Goal: Check status: Check status

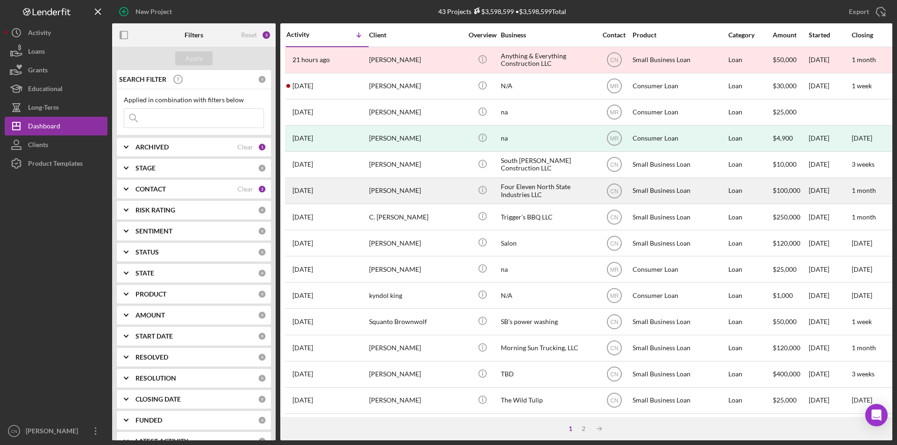
click at [388, 190] on div "[PERSON_NAME]" at bounding box center [415, 190] width 93 height 25
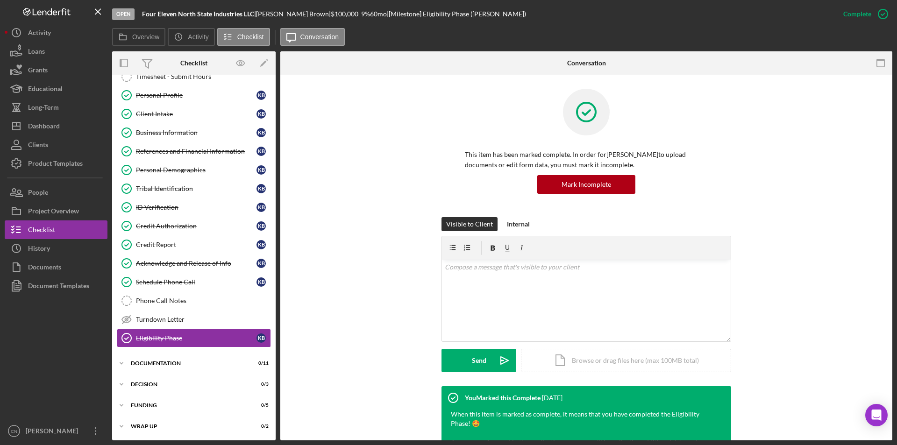
scroll to position [32, 0]
click at [151, 369] on div "Icon/Expander Documentation 0 / 11" at bounding box center [194, 363] width 164 height 19
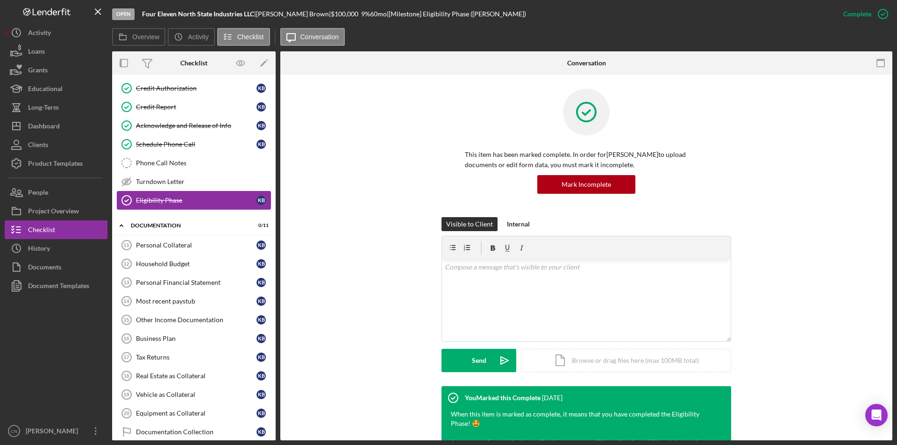
scroll to position [172, 0]
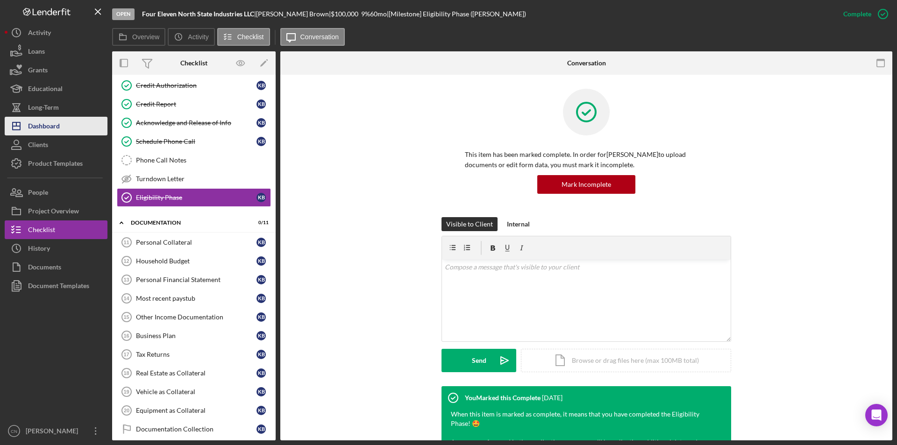
click at [55, 121] on div "Dashboard" at bounding box center [44, 127] width 32 height 21
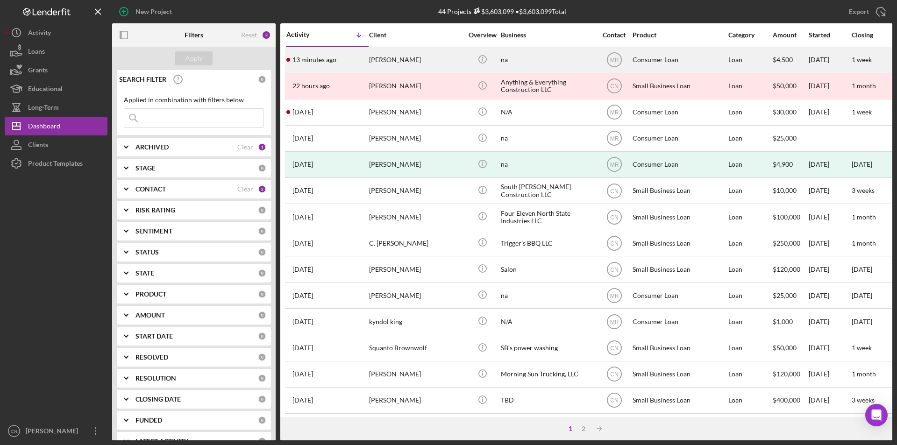
click at [398, 57] on div "Steven Dingman" at bounding box center [415, 60] width 93 height 25
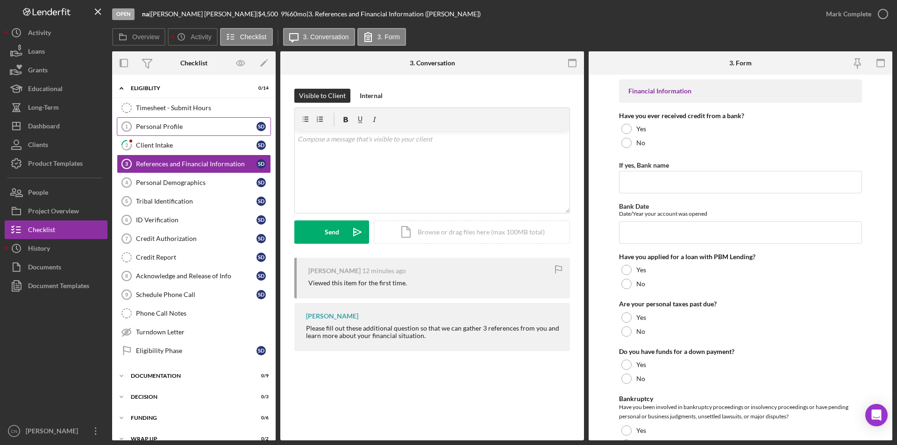
click at [153, 123] on div "Personal Profile" at bounding box center [196, 126] width 121 height 7
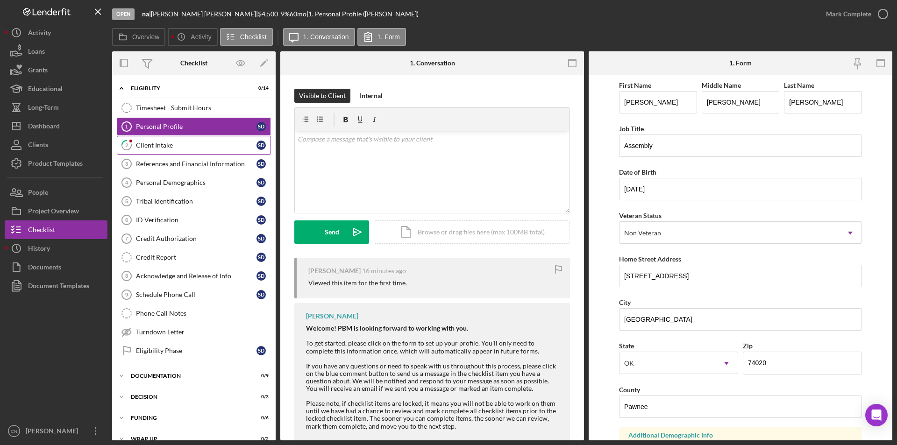
click at [152, 147] on div "Client Intake" at bounding box center [196, 145] width 121 height 7
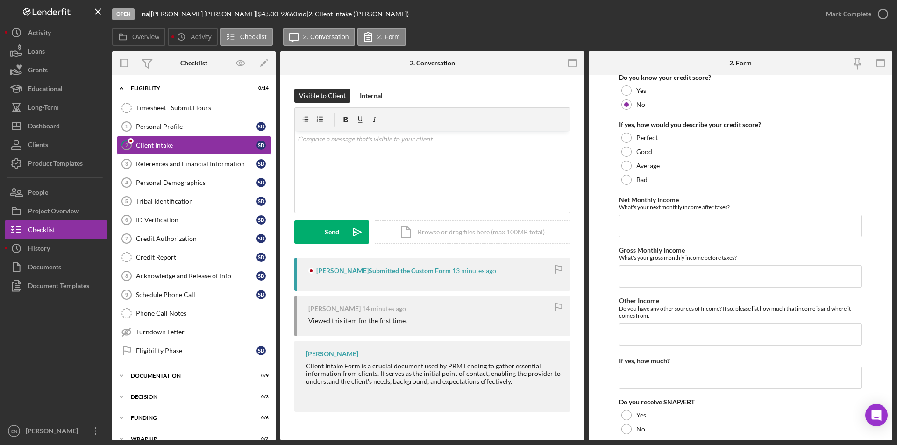
scroll to position [467, 0]
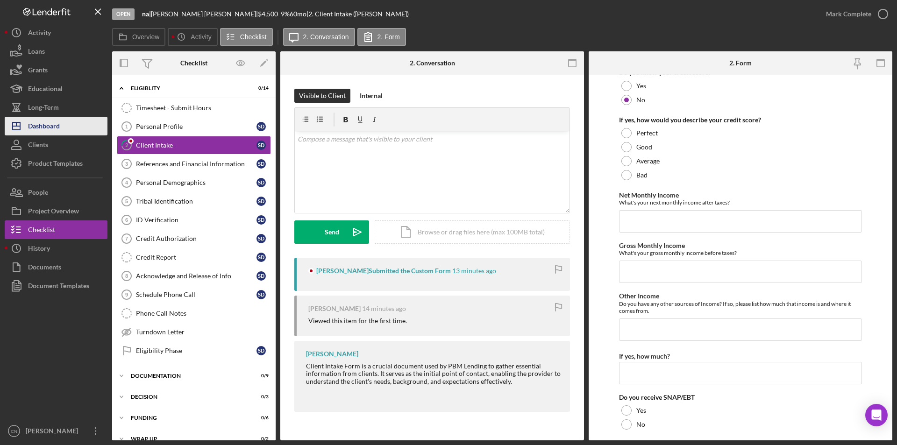
click at [34, 123] on div "Dashboard" at bounding box center [44, 127] width 32 height 21
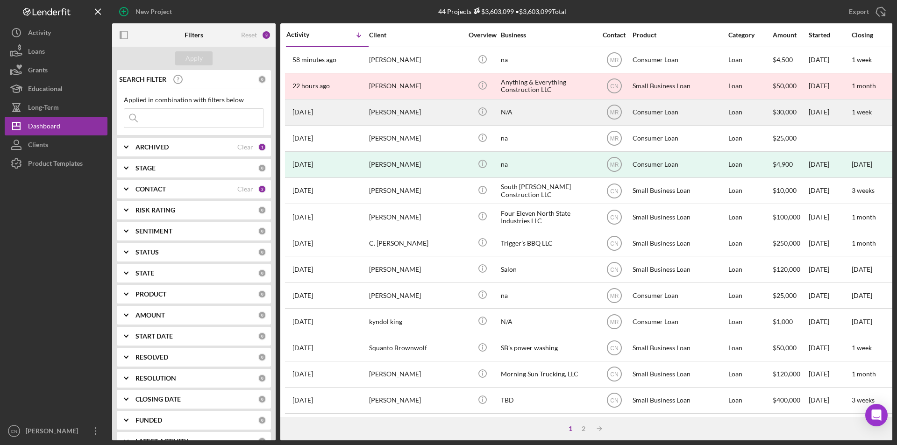
click at [379, 110] on div "[PERSON_NAME]" at bounding box center [415, 112] width 93 height 25
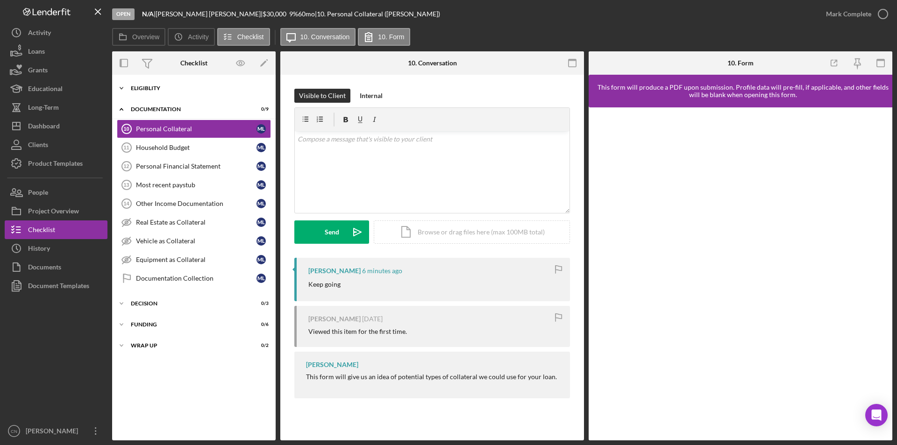
click at [153, 88] on div "Eligiblity" at bounding box center [197, 88] width 133 height 6
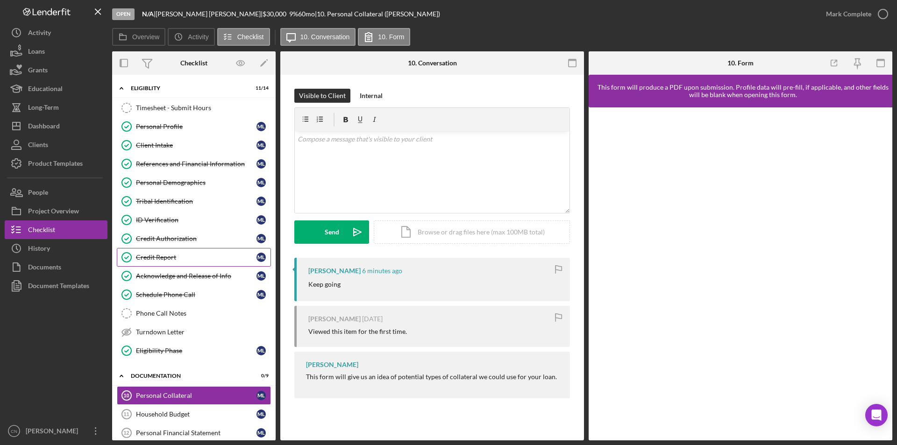
click at [161, 257] on div "Credit Report" at bounding box center [196, 257] width 121 height 7
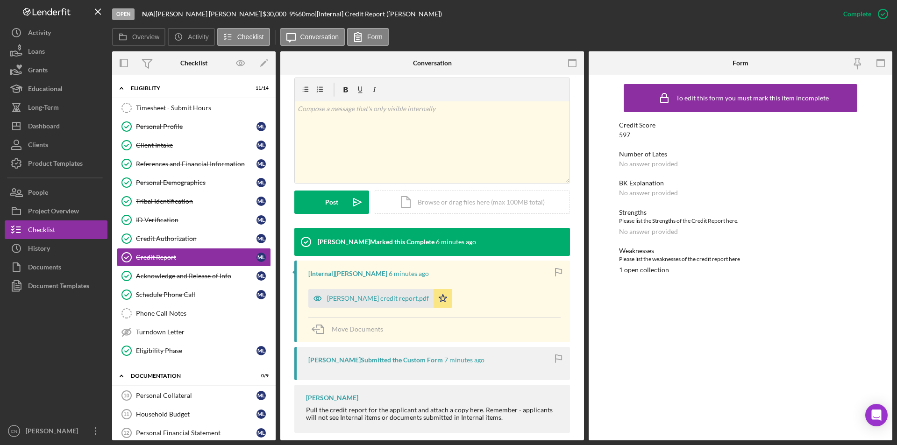
scroll to position [140, 0]
click at [366, 301] on div "Misty Lockman credit report.pdf" at bounding box center [378, 297] width 102 height 7
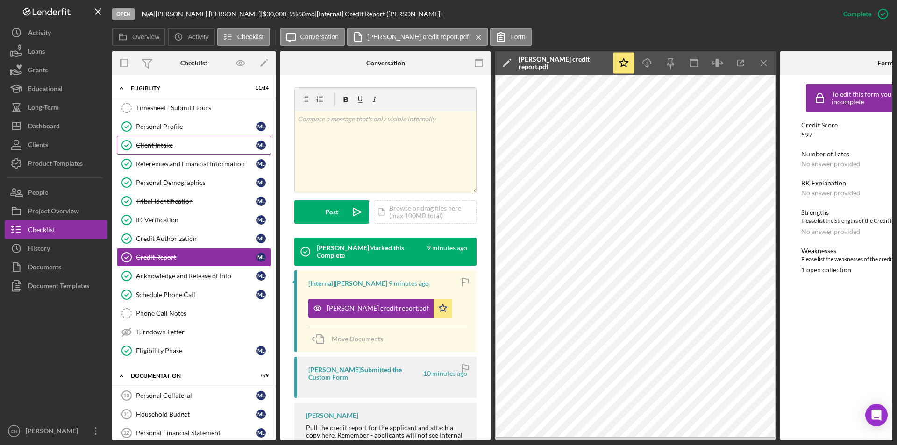
click at [155, 144] on div "Client Intake" at bounding box center [196, 145] width 121 height 7
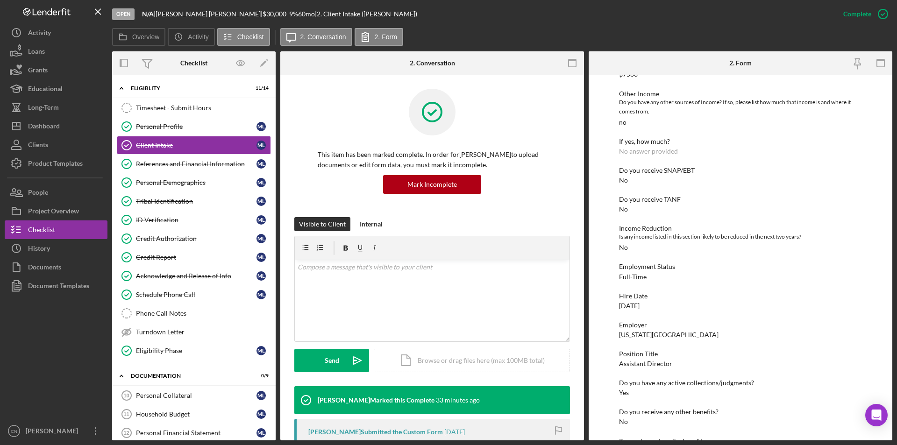
scroll to position [561, 0]
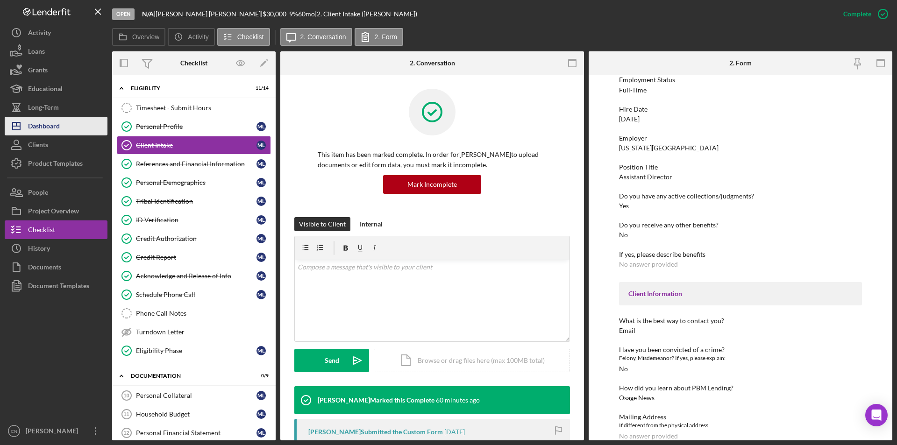
click at [37, 130] on div "Dashboard" at bounding box center [44, 127] width 32 height 21
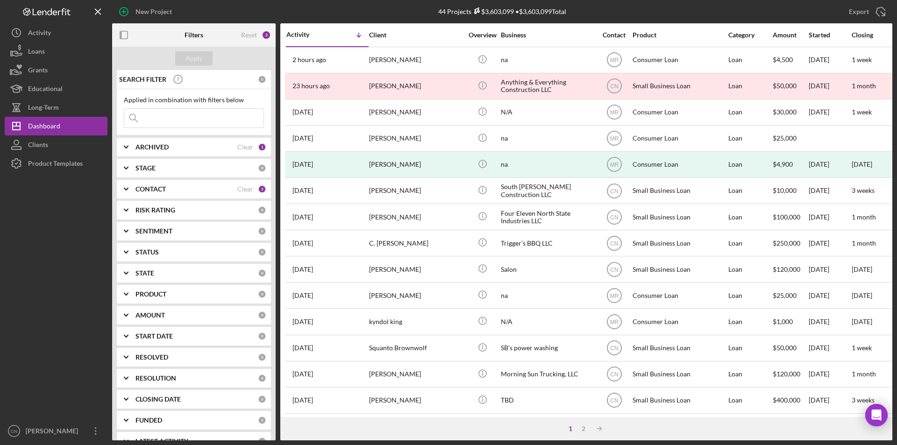
click at [198, 190] on div "CONTACT" at bounding box center [186, 188] width 102 height 7
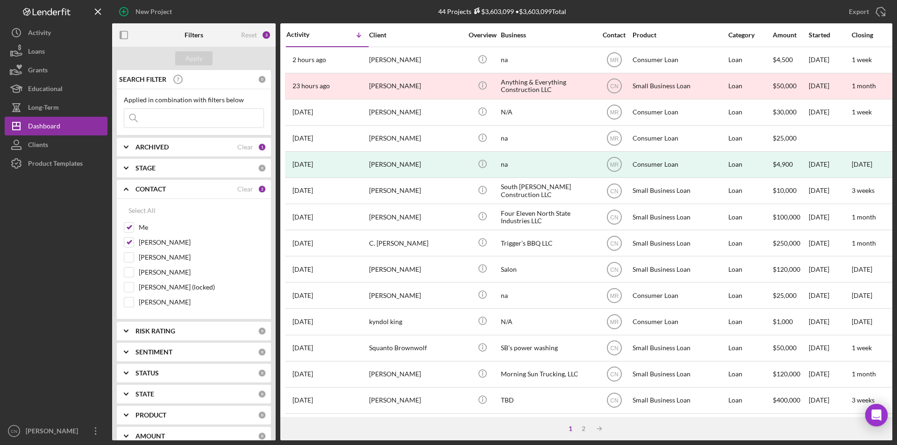
click at [198, 190] on div "CONTACT" at bounding box center [186, 188] width 102 height 7
